Goal: Communication & Community: Share content

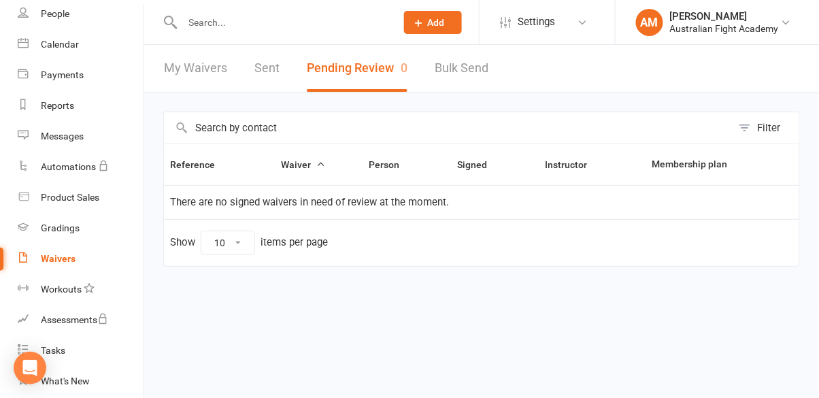
scroll to position [91, 0]
click at [452, 18] on button "Add" at bounding box center [433, 22] width 58 height 23
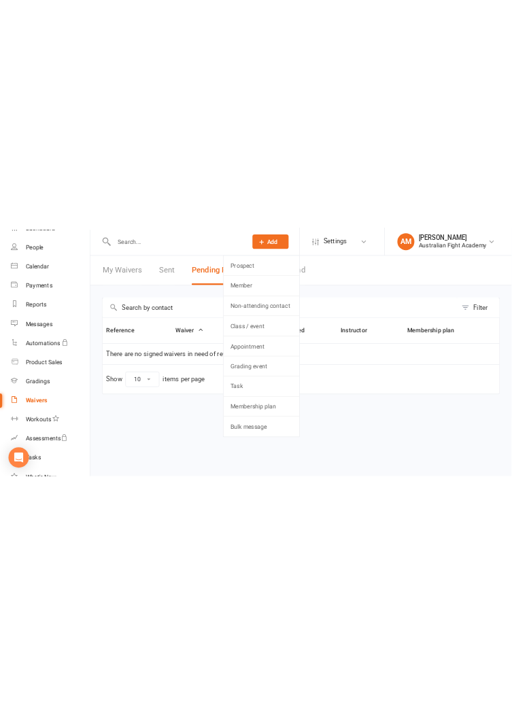
scroll to position [82, 0]
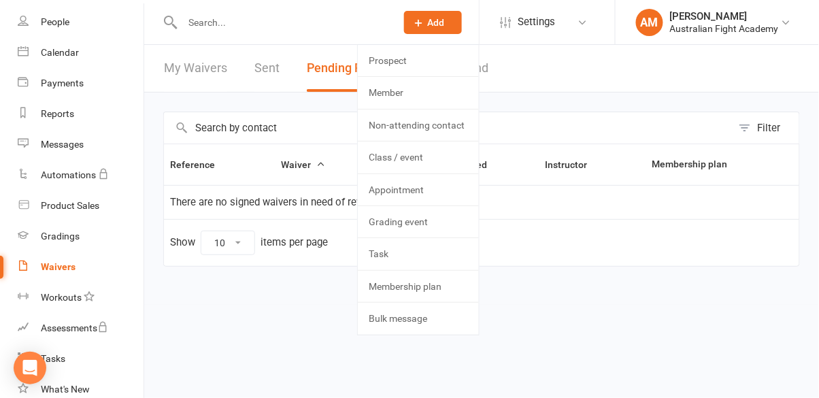
click at [640, 122] on input "text" at bounding box center [448, 127] width 568 height 31
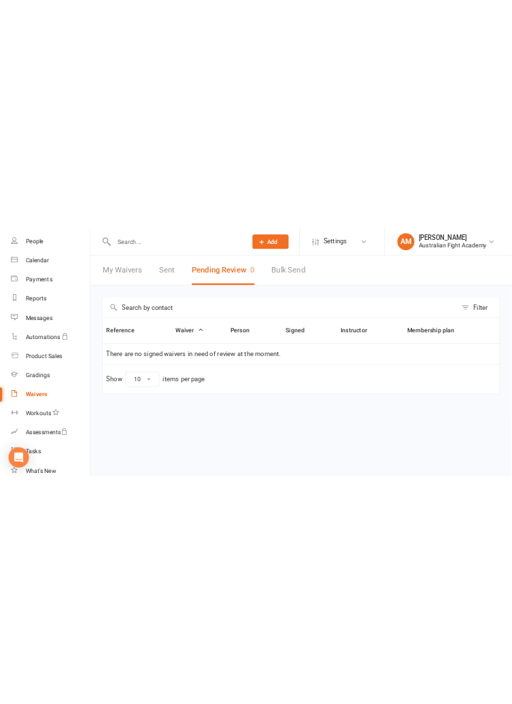
scroll to position [0, 0]
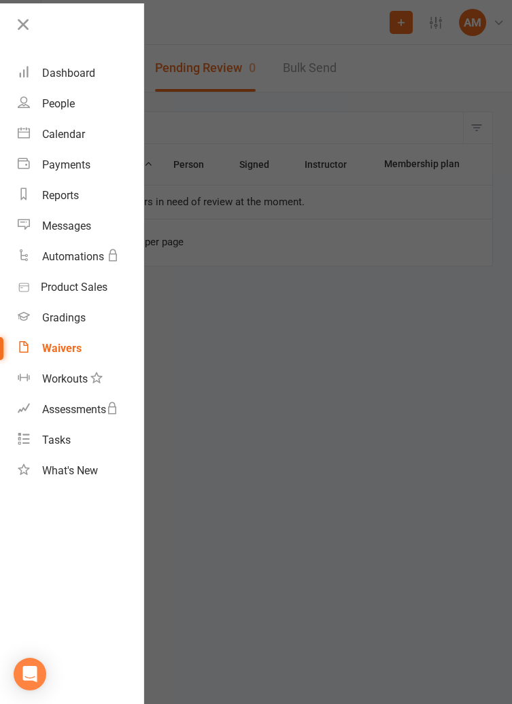
click at [335, 397] on div at bounding box center [256, 352] width 512 height 704
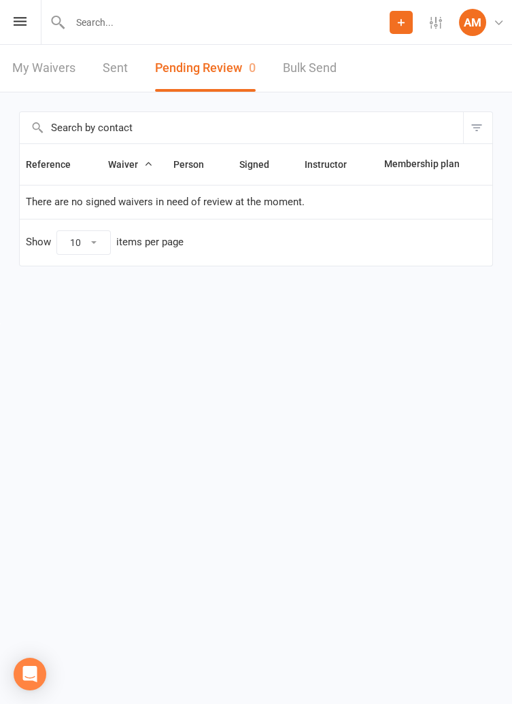
click at [403, 26] on icon at bounding box center [401, 22] width 12 height 12
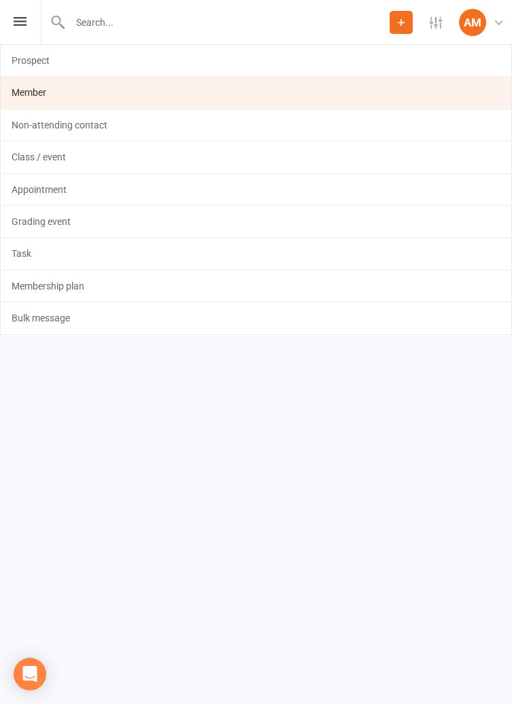
click at [337, 100] on link "Member" at bounding box center [256, 92] width 511 height 31
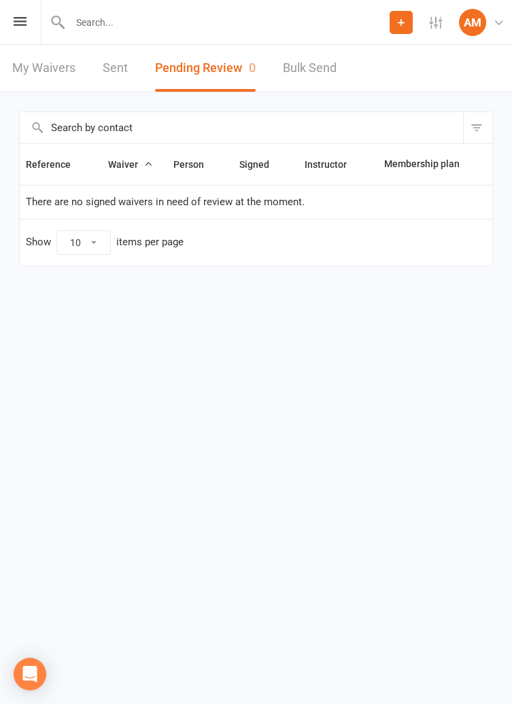
click at [74, 87] on link "My Waivers" at bounding box center [43, 68] width 63 height 47
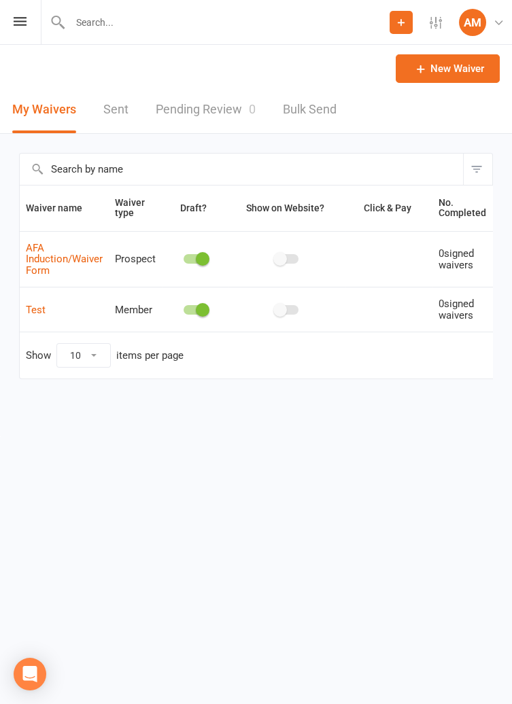
click at [197, 256] on span at bounding box center [203, 259] width 14 height 14
click at [184, 257] on input "checkbox" at bounding box center [184, 257] width 0 height 0
click at [201, 307] on span at bounding box center [203, 310] width 14 height 14
click at [184, 308] on input "checkbox" at bounding box center [184, 308] width 0 height 0
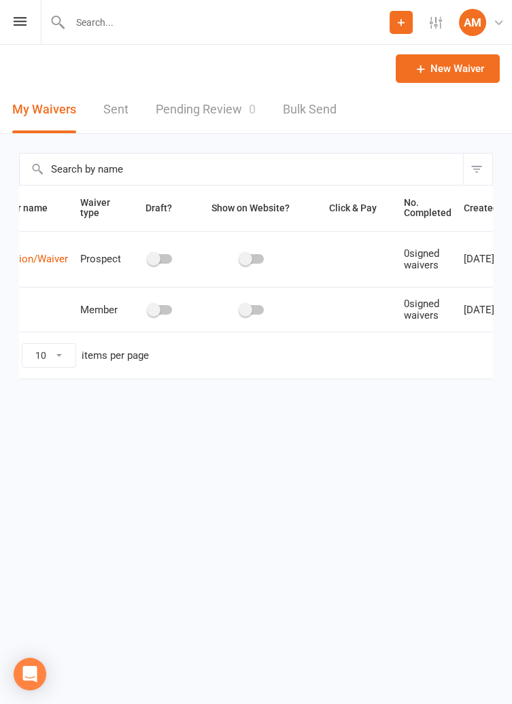
scroll to position [0, 86]
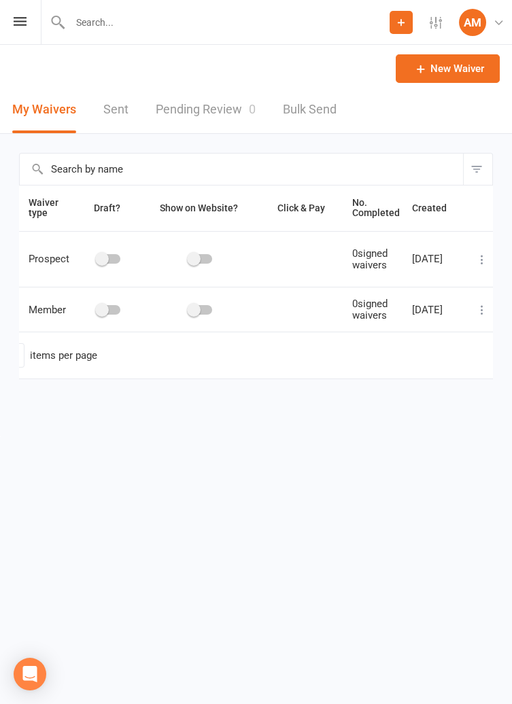
click at [479, 311] on icon at bounding box center [482, 310] width 14 height 14
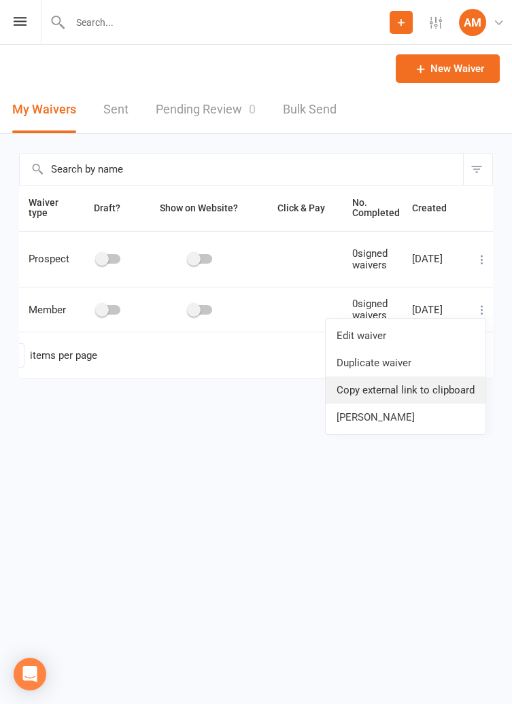
click at [434, 394] on link "Copy external link to clipboard" at bounding box center [406, 390] width 160 height 27
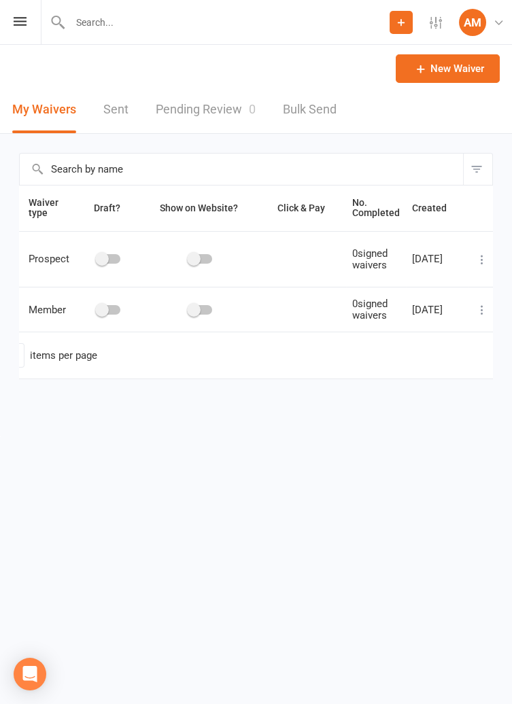
click at [21, 33] on div "Prospect Member Non-attending contact Class / event Appointment Grading event T…" at bounding box center [256, 22] width 512 height 45
click at [22, 23] on icon at bounding box center [20, 21] width 13 height 9
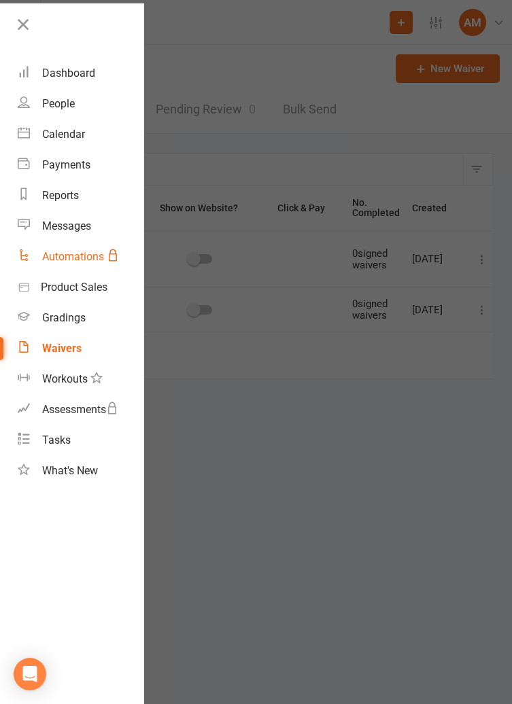
click at [59, 269] on link "Automations" at bounding box center [81, 256] width 126 height 31
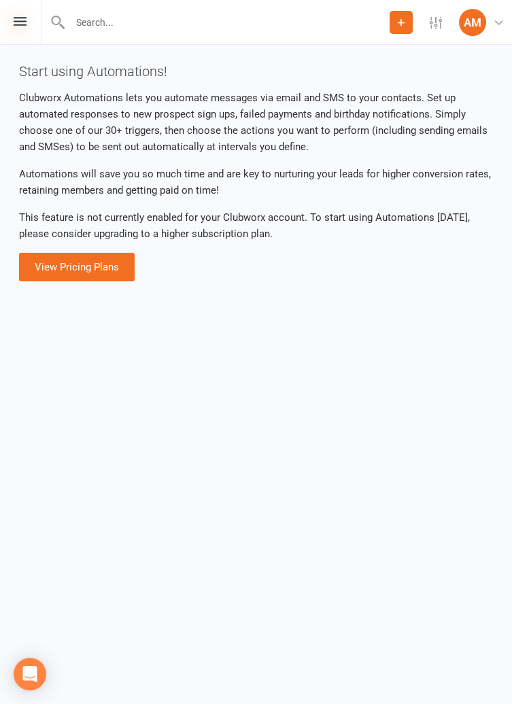
click at [24, 17] on icon at bounding box center [20, 21] width 13 height 9
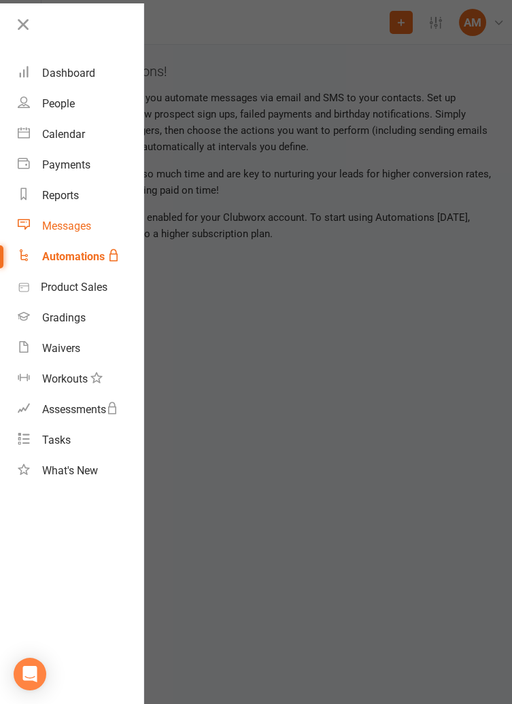
click at [50, 219] on link "Messages" at bounding box center [81, 226] width 126 height 31
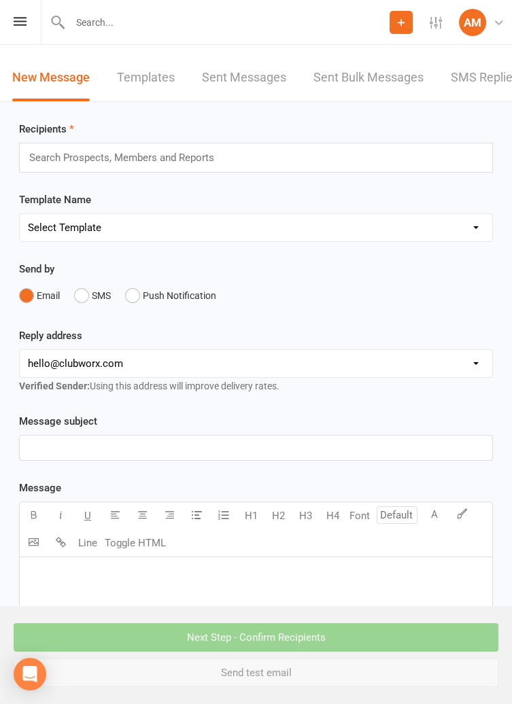
click at [395, 238] on select "Select Template [SMS] [Default template - review before using] Appointment remi…" at bounding box center [256, 227] width 473 height 27
click at [381, 207] on div "Template Name Select Template [SMS] [Default template - review before using] Ap…" at bounding box center [256, 217] width 474 height 50
click at [457, 233] on select "Select Template [SMS] [Default template - review before using] Appointment remi…" at bounding box center [256, 227] width 473 height 27
select select "6"
click at [20, 214] on select "Select Template [SMS] [Default template - review before using] Appointment remi…" at bounding box center [256, 227] width 473 height 27
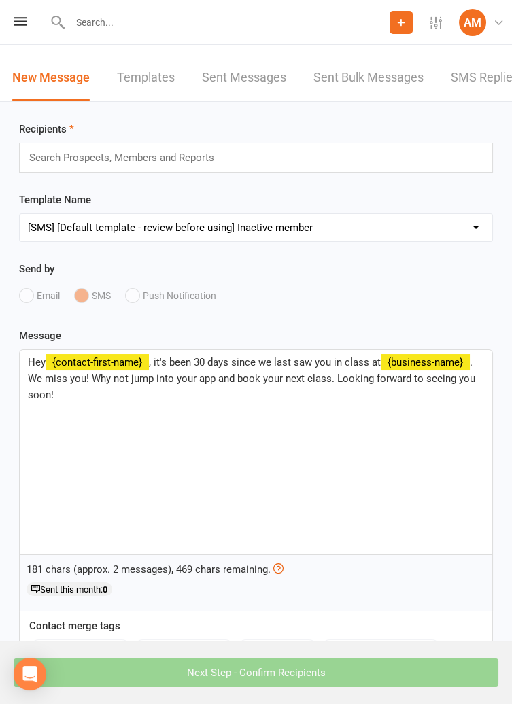
click at [303, 380] on span ". We miss you! Why not jump into your app and book your next class. Looking for…" at bounding box center [253, 378] width 450 height 45
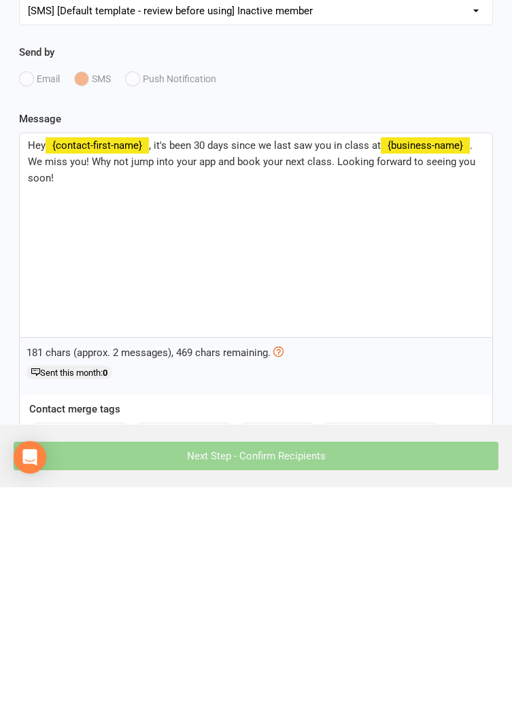
click at [417, 397] on div "Hey ﻿ {contact-first-name} , it's been 30 days since we last saw you in class a…" at bounding box center [256, 452] width 473 height 204
